Goal: Transaction & Acquisition: Subscribe to service/newsletter

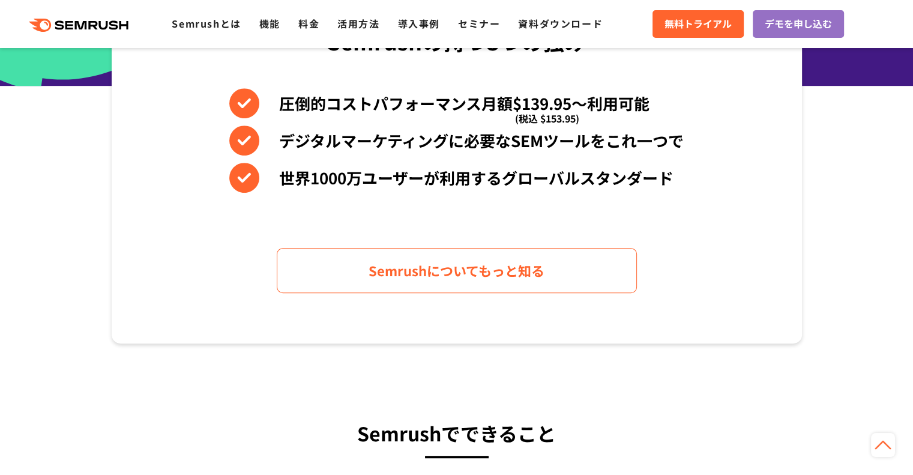
scroll to position [420, 0]
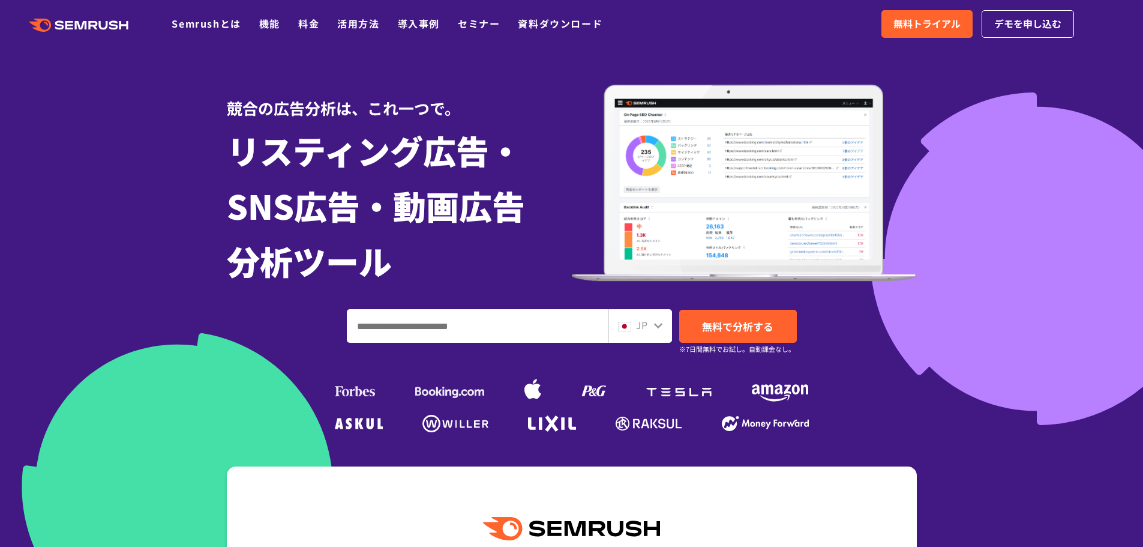
click at [540, 334] on input "ドメイン、キーワードまたはURLを入力してください" at bounding box center [478, 326] width 260 height 32
drag, startPoint x: 475, startPoint y: 319, endPoint x: 484, endPoint y: 326, distance: 11.2
click at [475, 319] on input "ドメイン、キーワードまたはURLを入力してください" at bounding box center [478, 326] width 260 height 32
paste input "**********"
type input "**********"
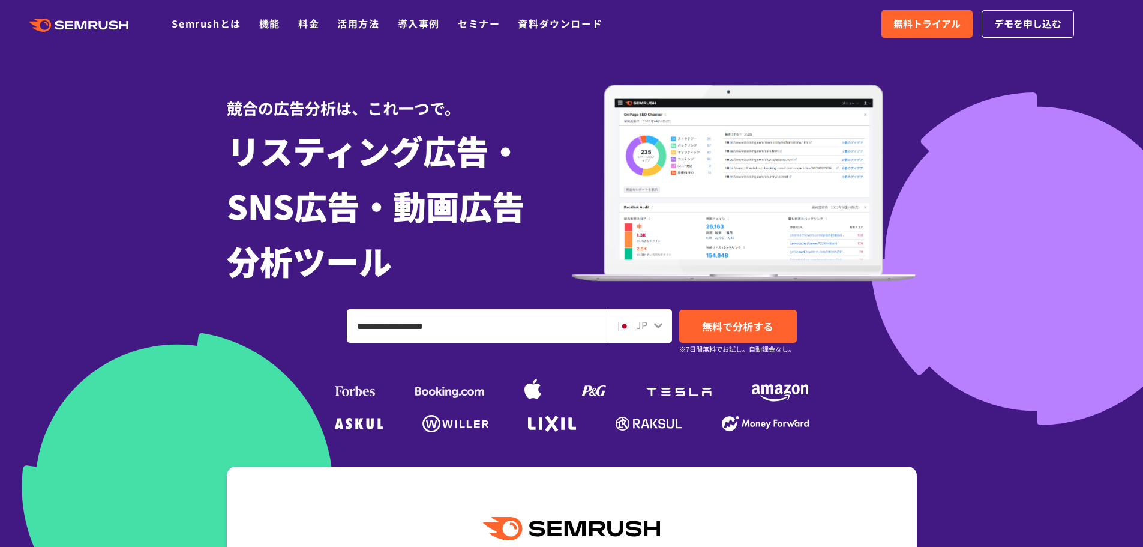
click at [749, 330] on span "無料で分析する" at bounding box center [737, 326] width 71 height 15
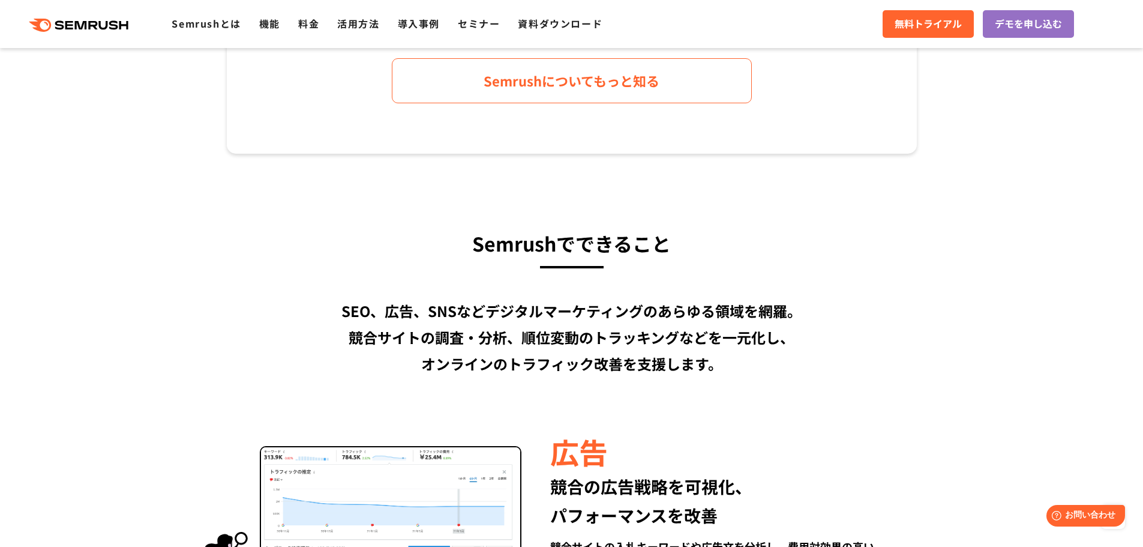
click at [583, 239] on h3 "Semrushでできること" at bounding box center [572, 243] width 690 height 32
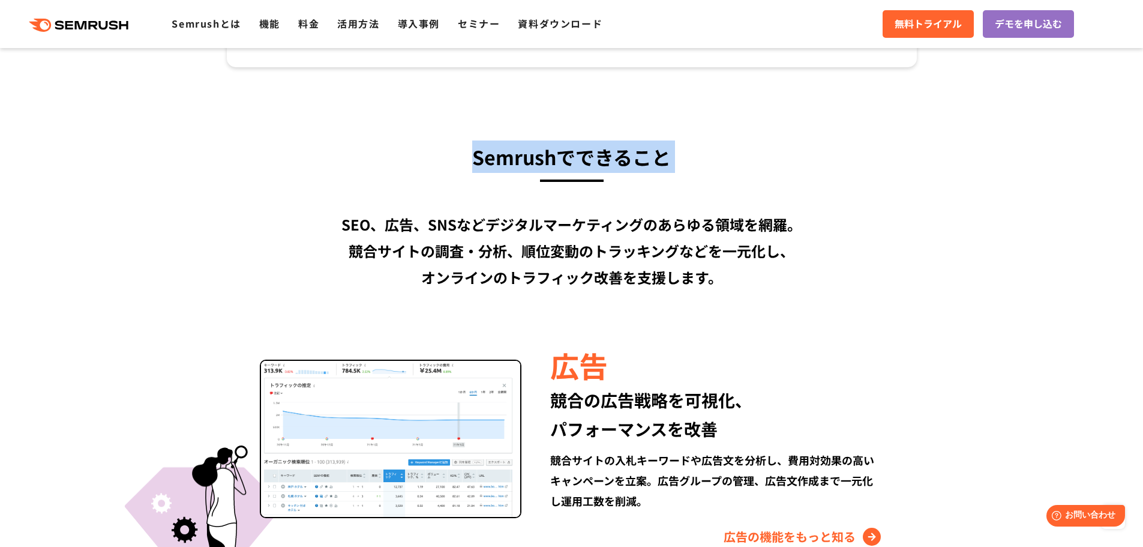
scroll to position [960, 0]
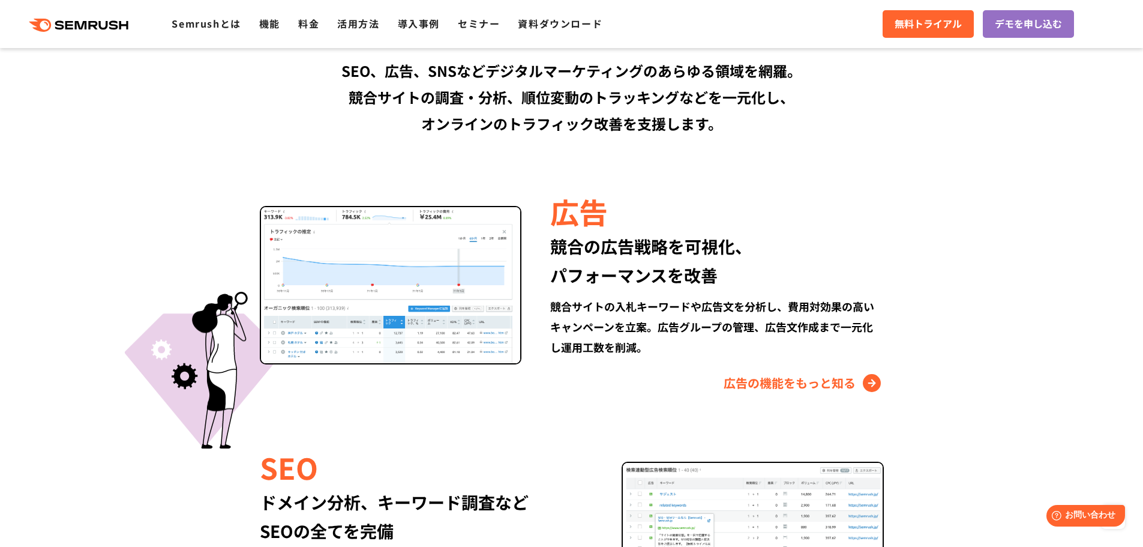
click at [641, 269] on div "競合の広告戦略を可視化、 パフォーマンスを改善" at bounding box center [716, 261] width 333 height 58
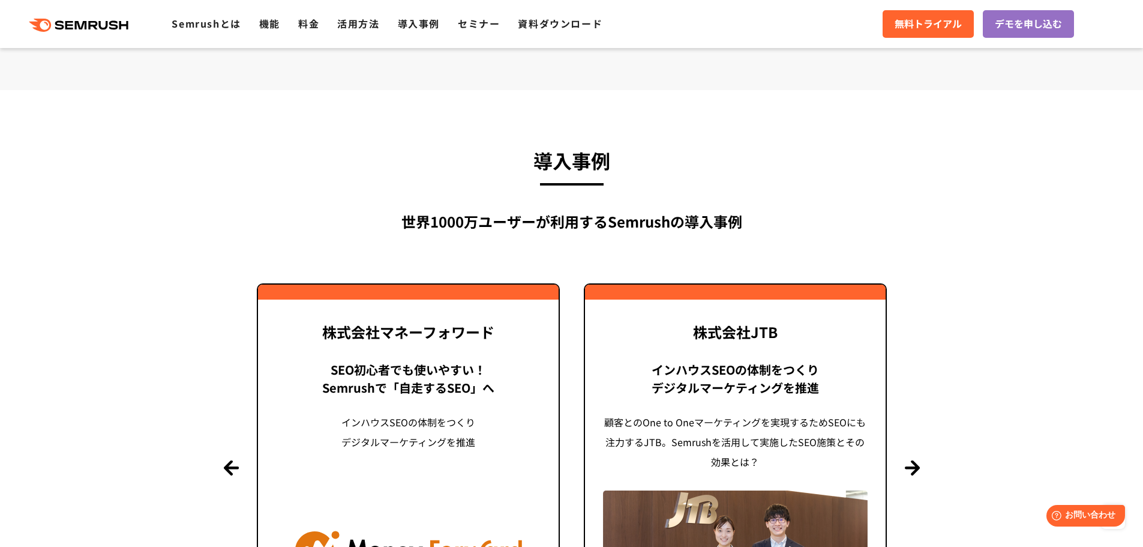
scroll to position [2401, 0]
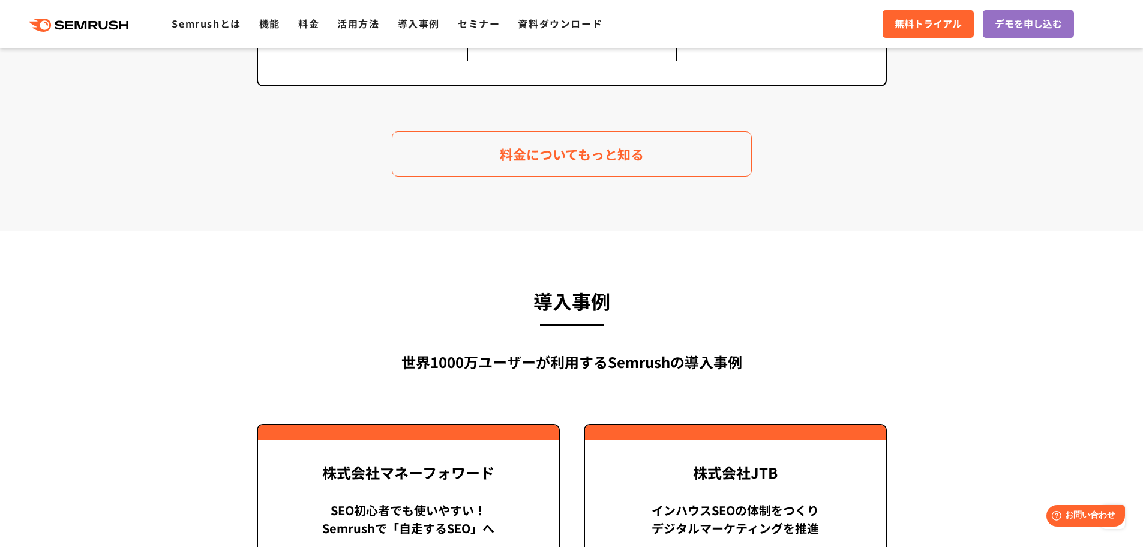
click at [614, 161] on span "料金についてもっと知る" at bounding box center [572, 153] width 144 height 21
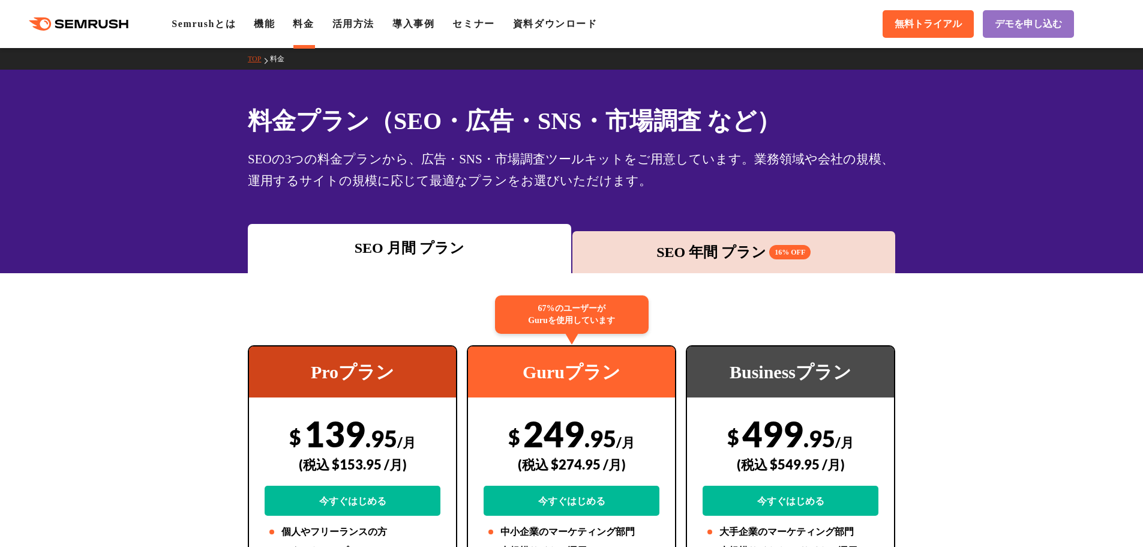
click at [711, 262] on div "SEO 年間 プラン 16% OFF" at bounding box center [735, 252] width 312 height 22
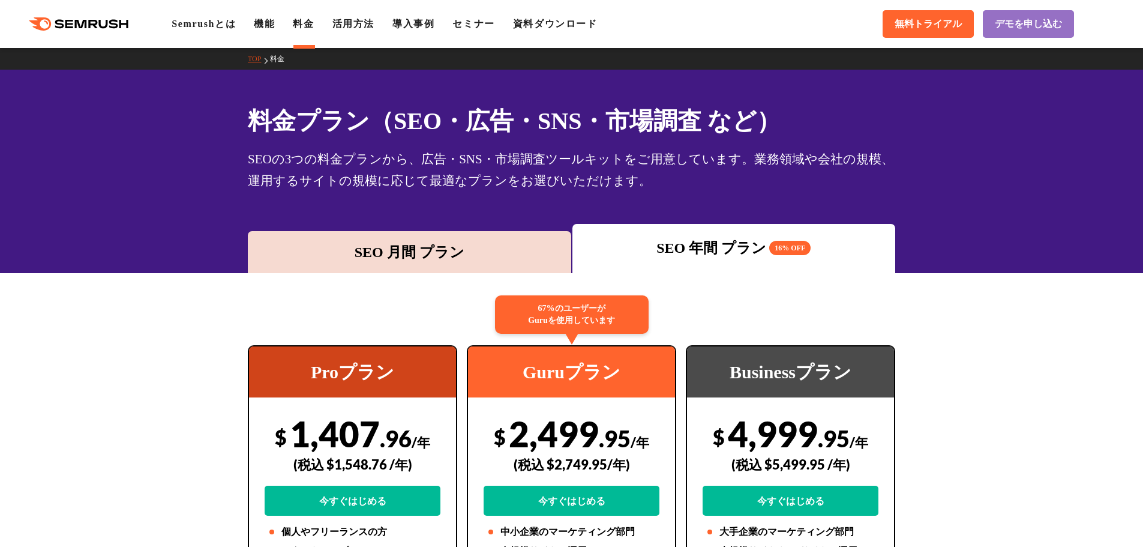
click at [497, 251] on div "SEO 月間 プラン" at bounding box center [410, 252] width 312 height 22
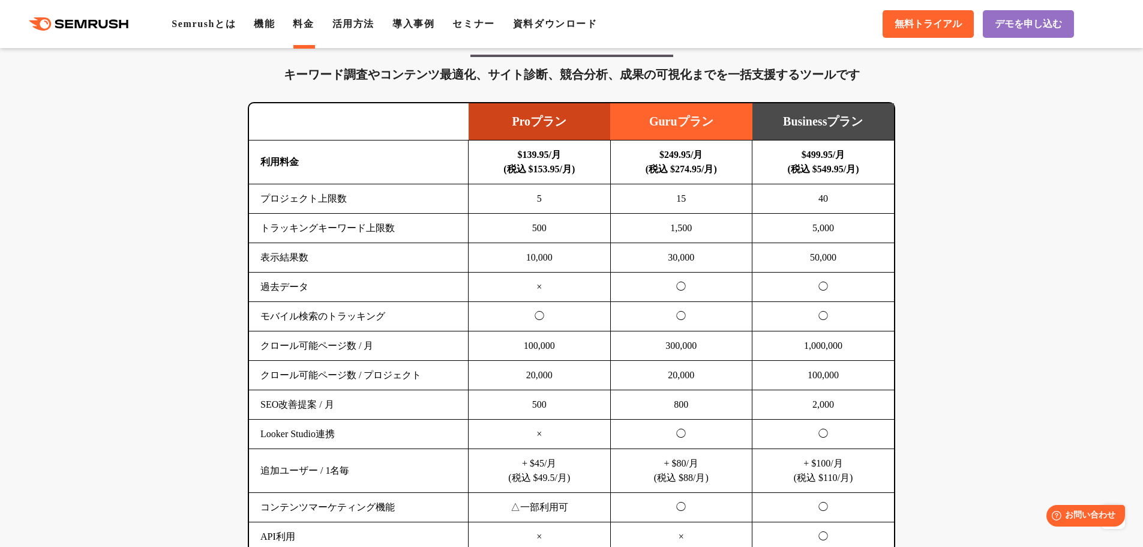
scroll to position [780, 0]
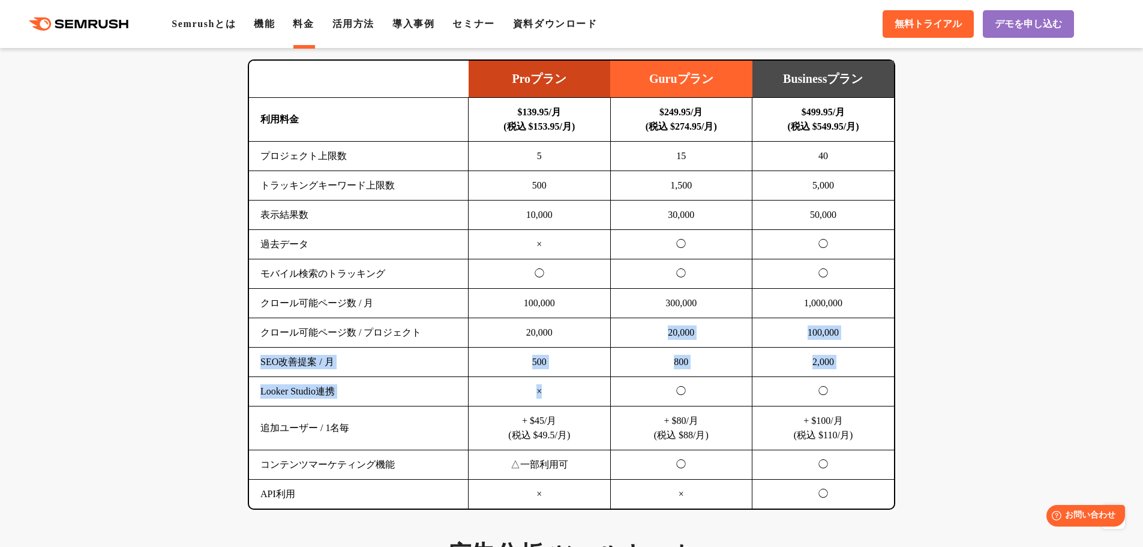
drag, startPoint x: 561, startPoint y: 329, endPoint x: 575, endPoint y: 390, distance: 62.3
click at [575, 390] on tbody "利用料金 $139.95/月 (税込 $153.95/月) $249.95/月 (税込 $274.95/月) $499.95/月 (税込 $549.95/月)…" at bounding box center [571, 303] width 645 height 411
click at [575, 390] on td "×" at bounding box center [540, 391] width 142 height 29
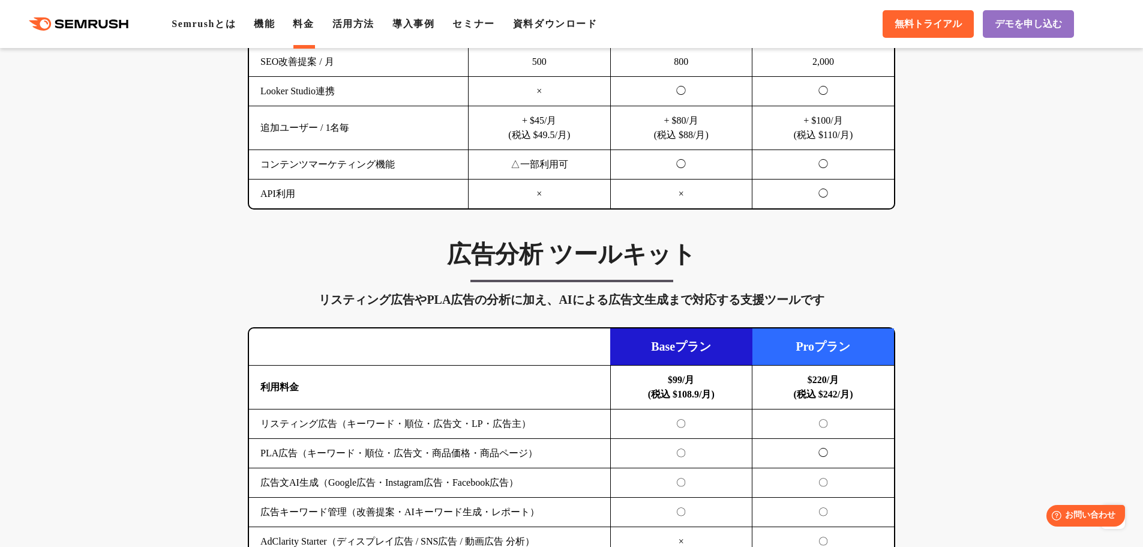
scroll to position [1260, 0]
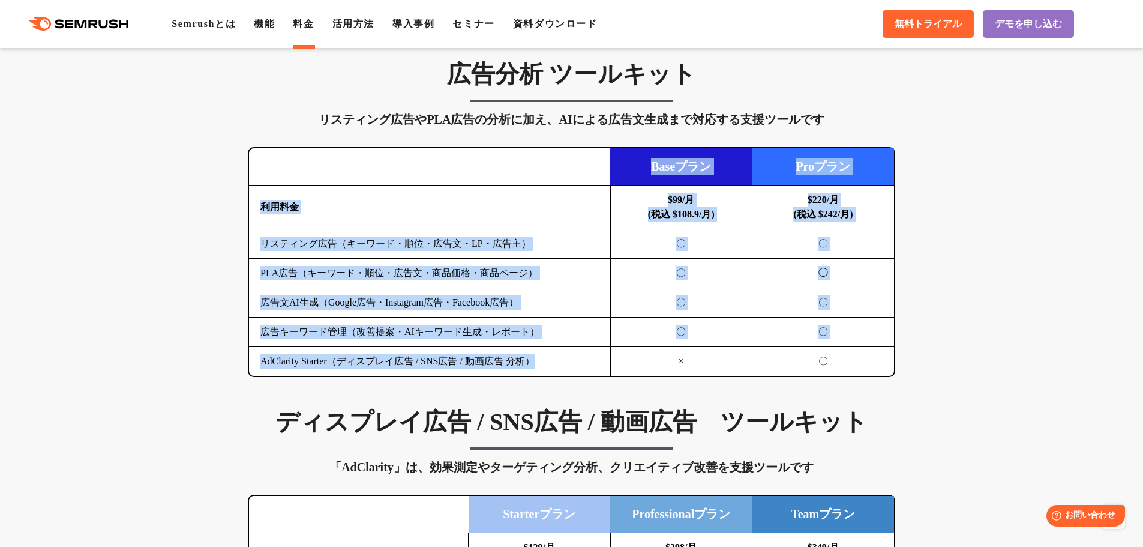
drag, startPoint x: 583, startPoint y: 367, endPoint x: 360, endPoint y: 166, distance: 301.3
click at [361, 167] on table "Baseプラン Proプラン 利用料金 $99/月 (税込 $108.9/月) $220/月 (税込 $242/月) リスティング広告（キーワード・順位・広告…" at bounding box center [571, 261] width 645 height 227
click at [360, 166] on td at bounding box center [429, 166] width 361 height 37
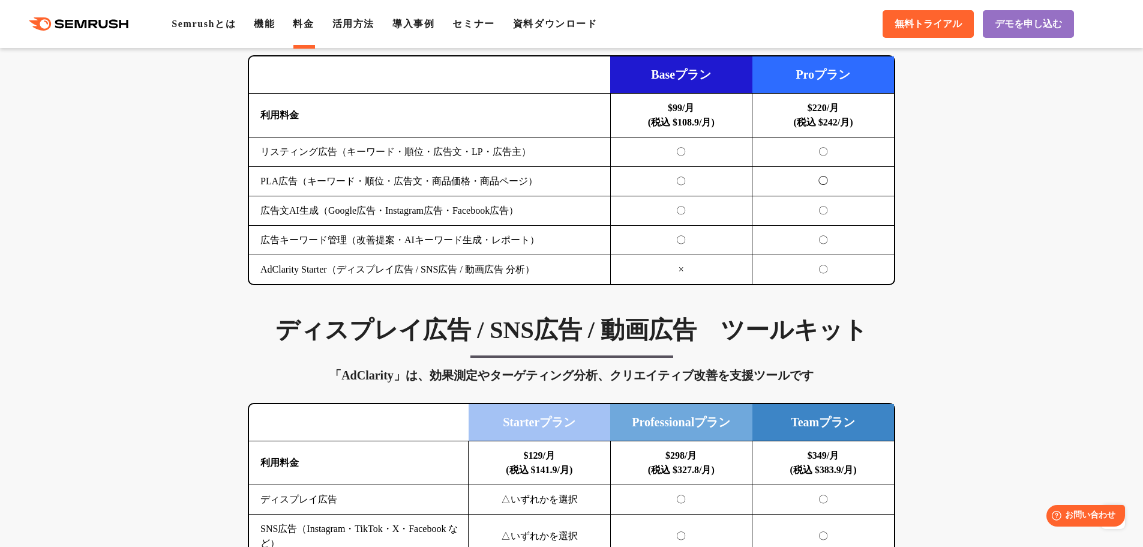
scroll to position [1561, 0]
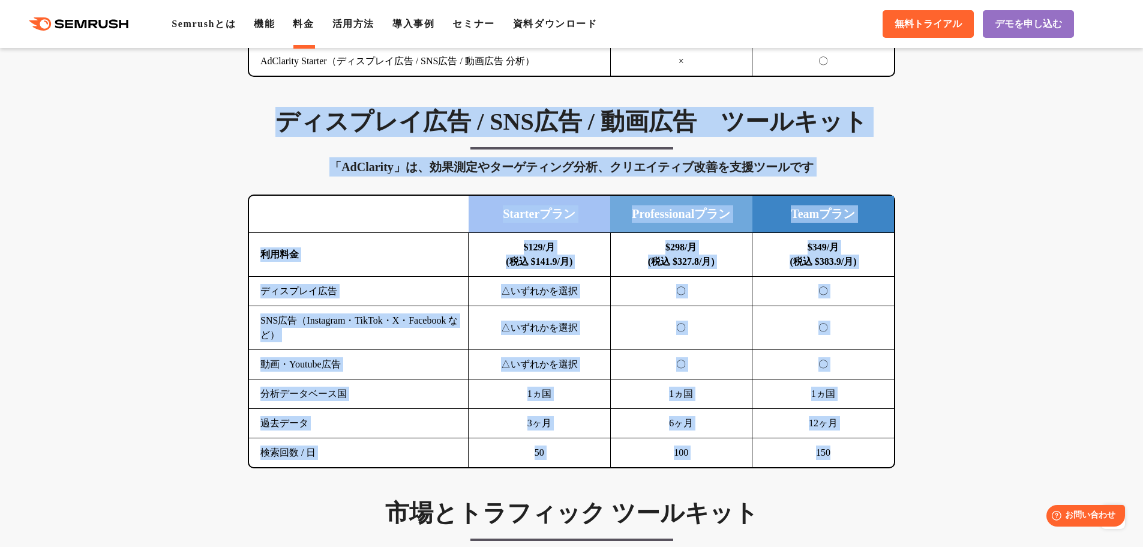
drag, startPoint x: 265, startPoint y: 116, endPoint x: 891, endPoint y: 453, distance: 710.5
click at [891, 453] on div "ディスプレイ広告 / SNS広告 / 動画広告　ツールキット 「AdClarity」は、効果測定やターゲティング分析、クリエイティブ改善を支援ツールです 横に…" at bounding box center [572, 287] width 672 height 361
click at [891, 453] on td "150" at bounding box center [824, 452] width 142 height 29
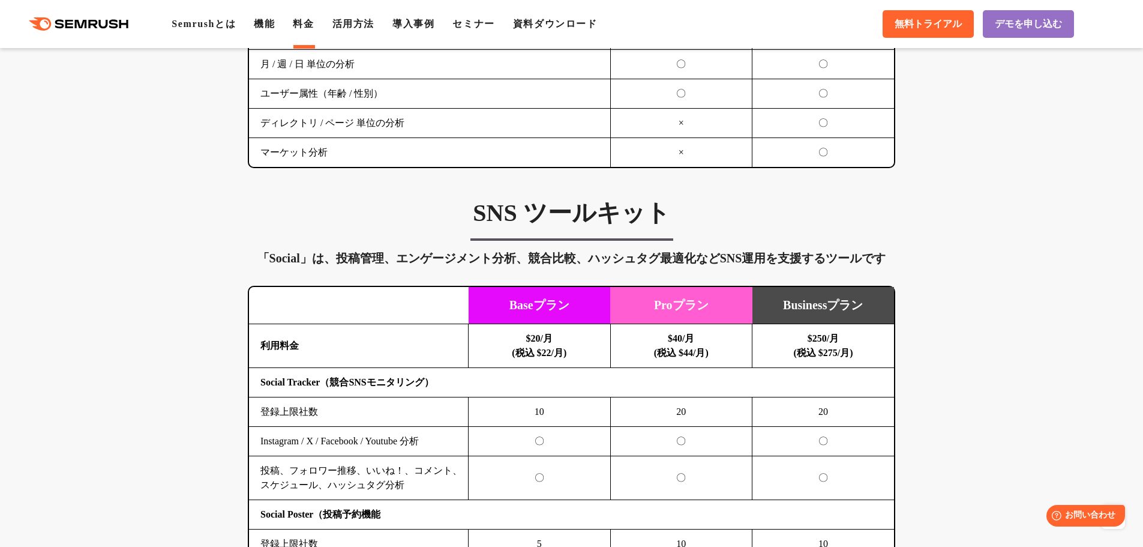
scroll to position [2341, 0]
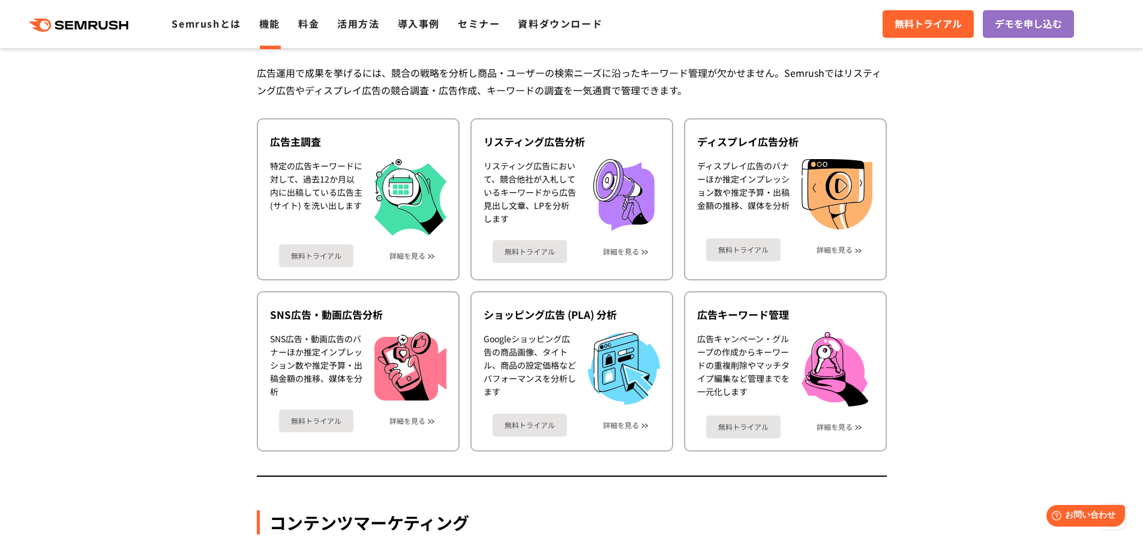
scroll to position [1129, 0]
